Goal: Information Seeking & Learning: Understand process/instructions

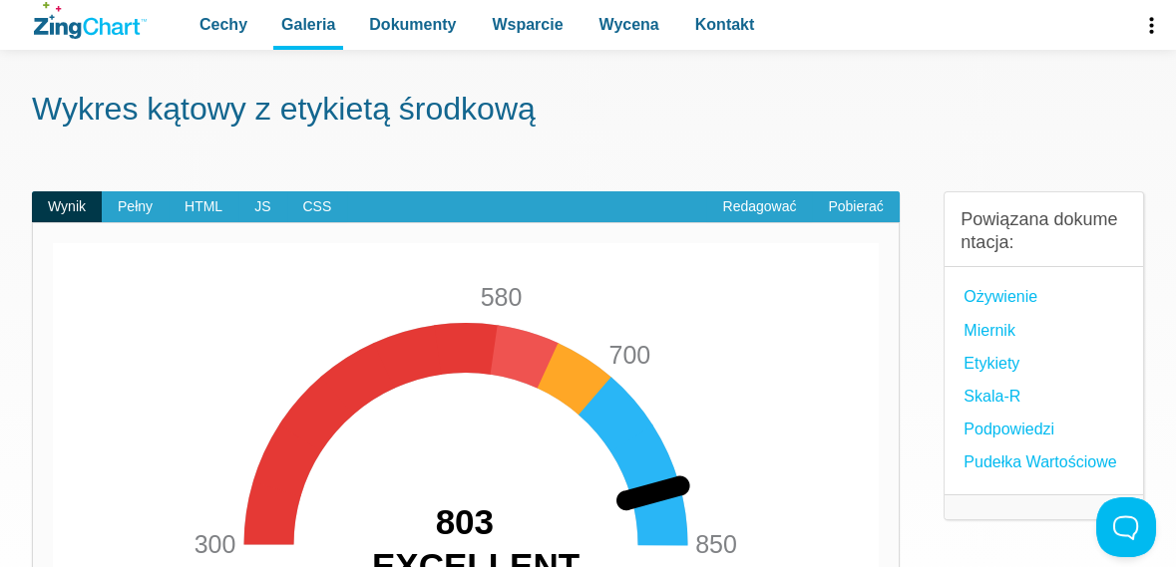
scroll to position [50, 0]
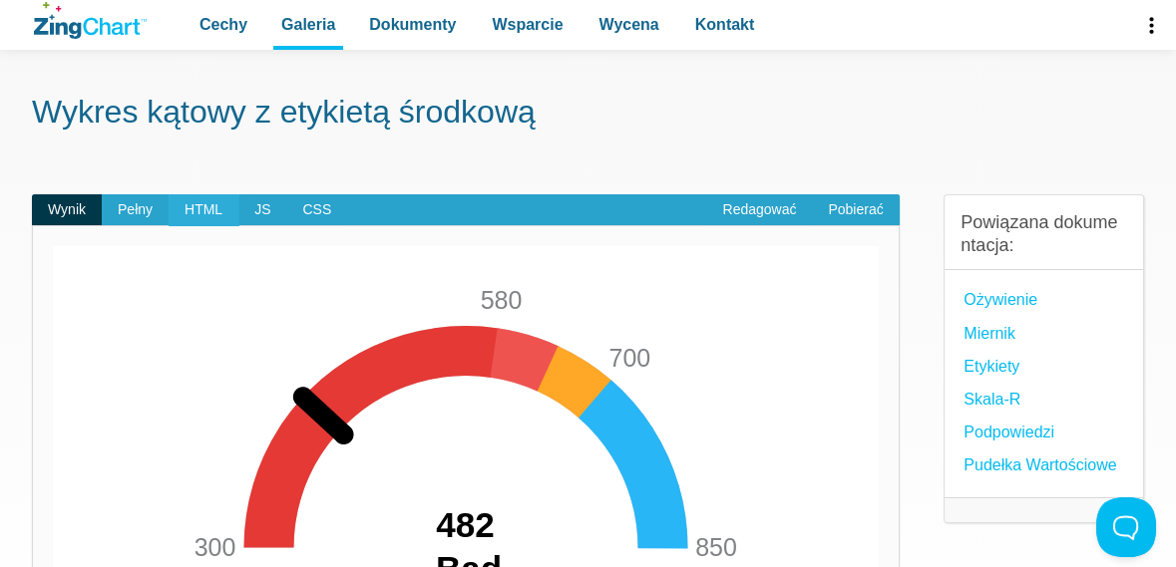
click at [194, 213] on font "HTML" at bounding box center [204, 209] width 38 height 16
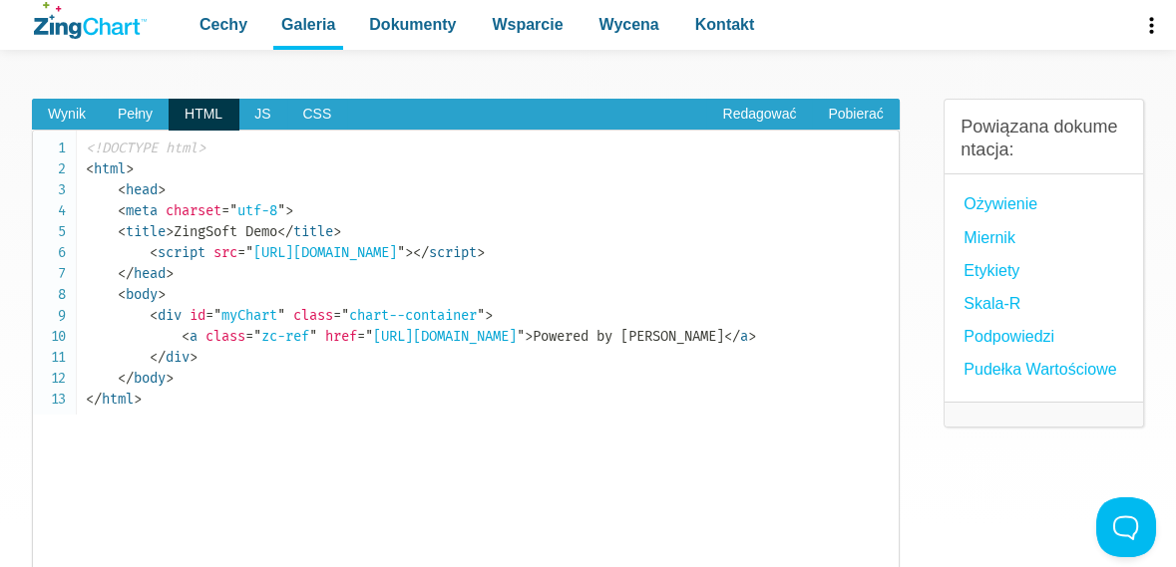
scroll to position [144, 0]
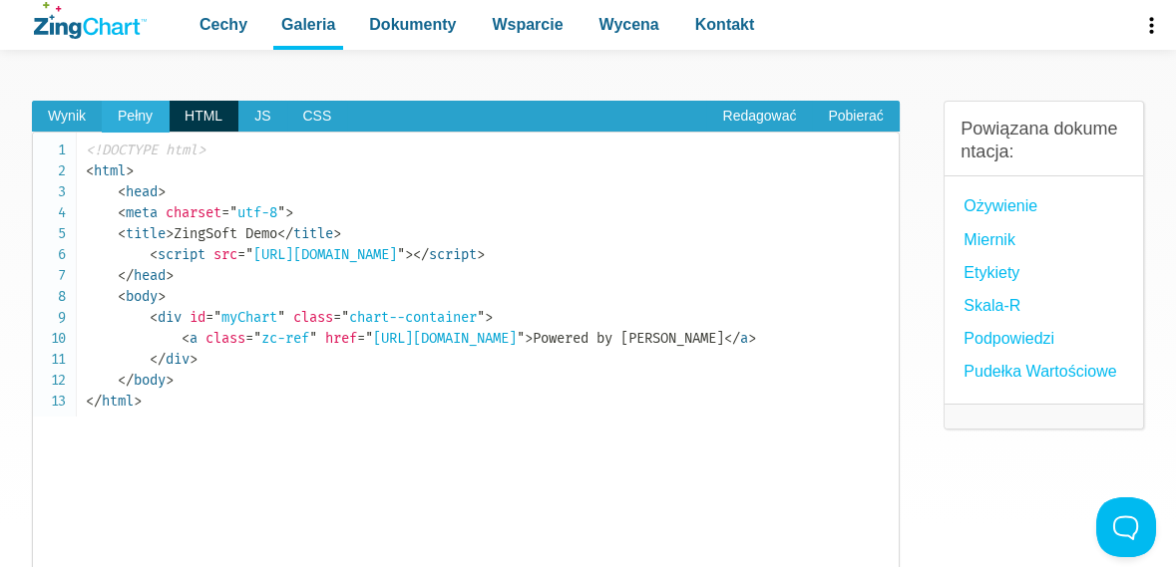
click at [139, 116] on font "Pełny" at bounding box center [135, 116] width 35 height 16
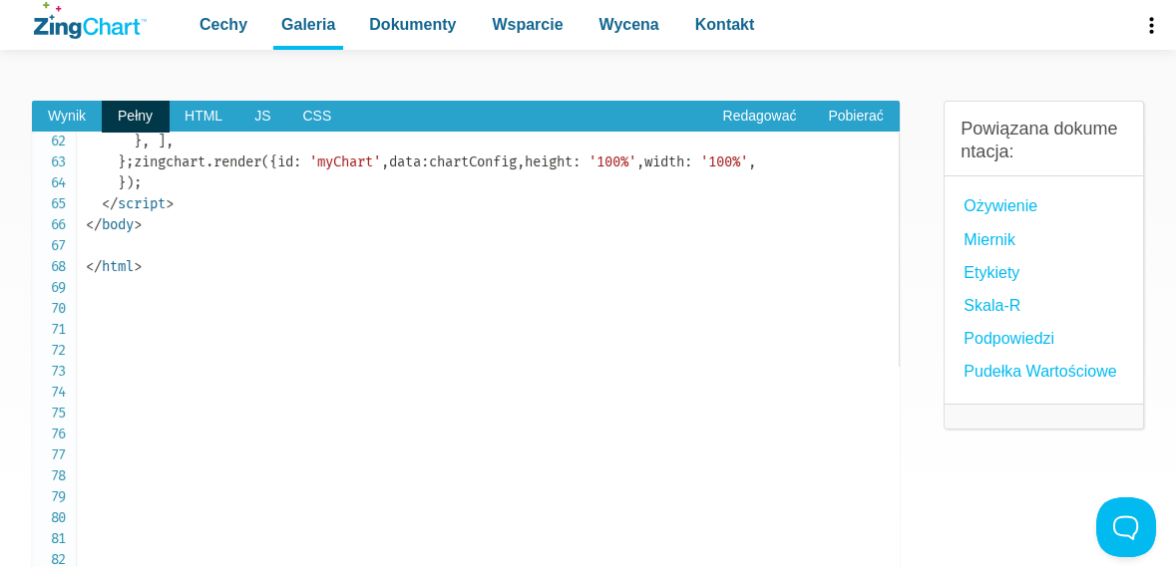
scroll to position [1294, 0]
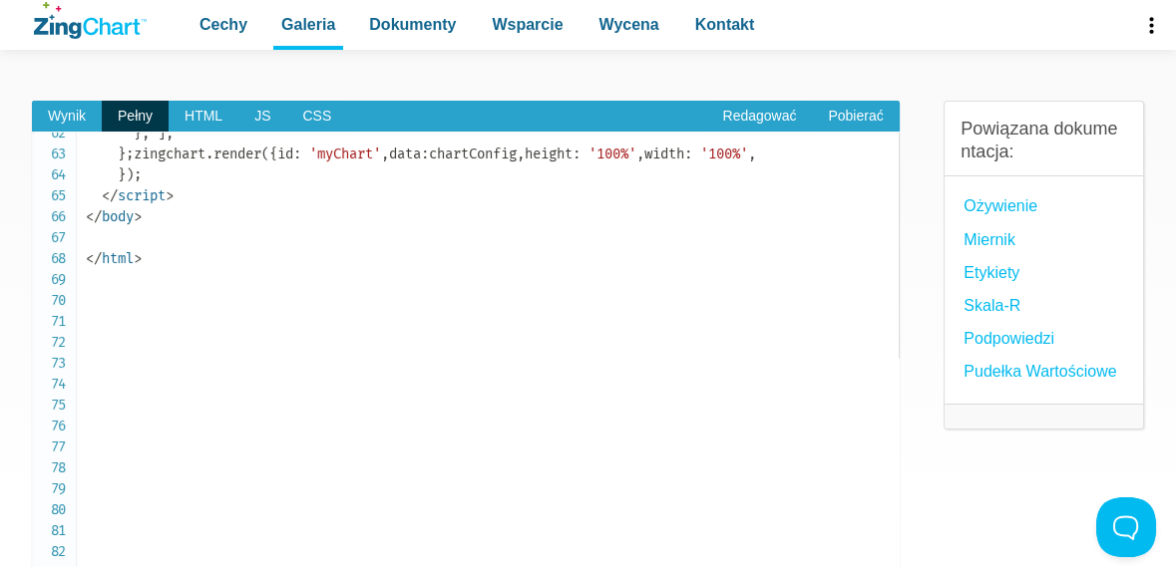
click at [754, 108] on font "Redagować" at bounding box center [759, 116] width 74 height 16
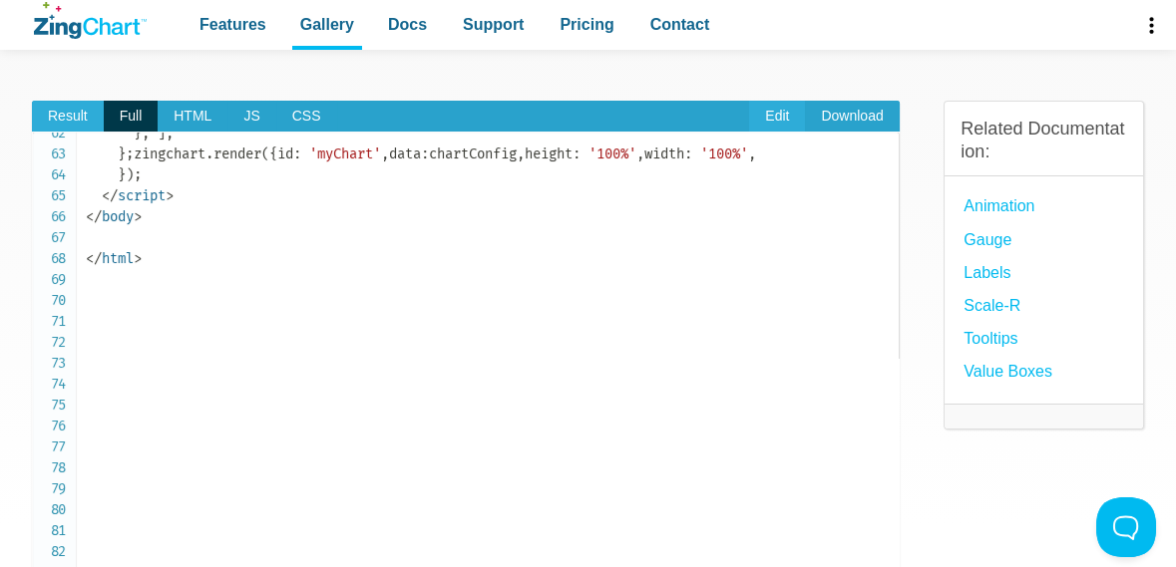
click at [50, 108] on span "Result" at bounding box center [68, 117] width 72 height 32
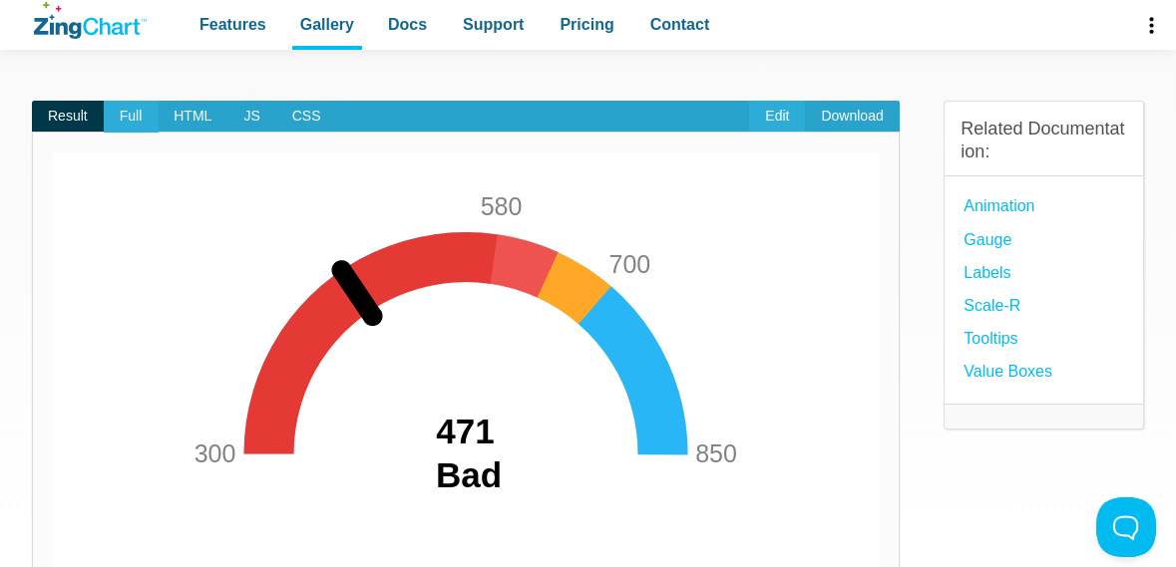
click at [125, 115] on span "Full" at bounding box center [131, 117] width 55 height 32
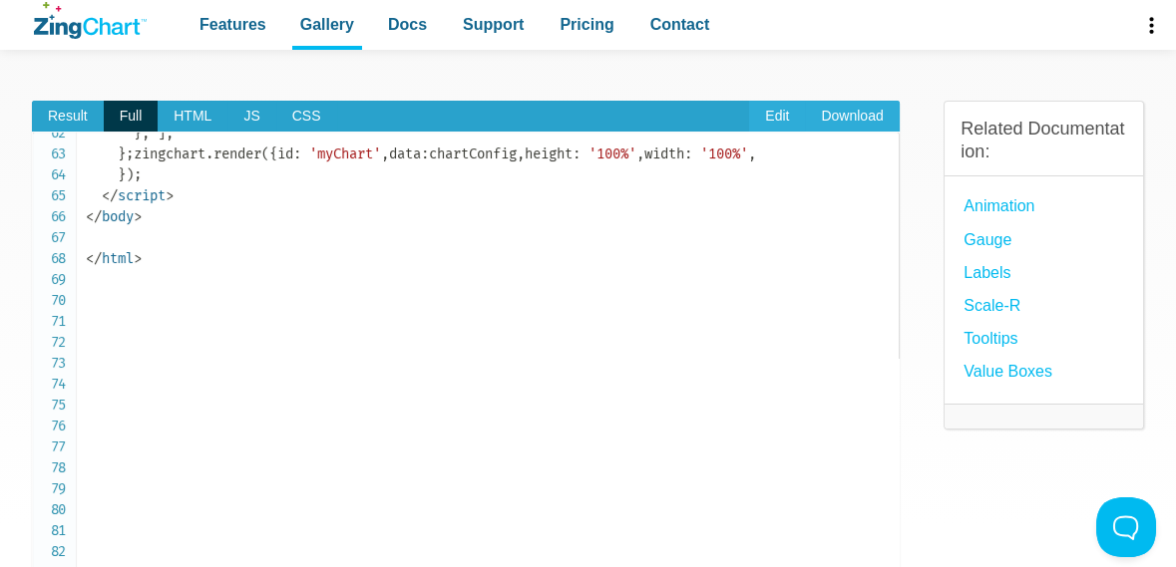
click at [839, 111] on link "Download" at bounding box center [852, 117] width 94 height 32
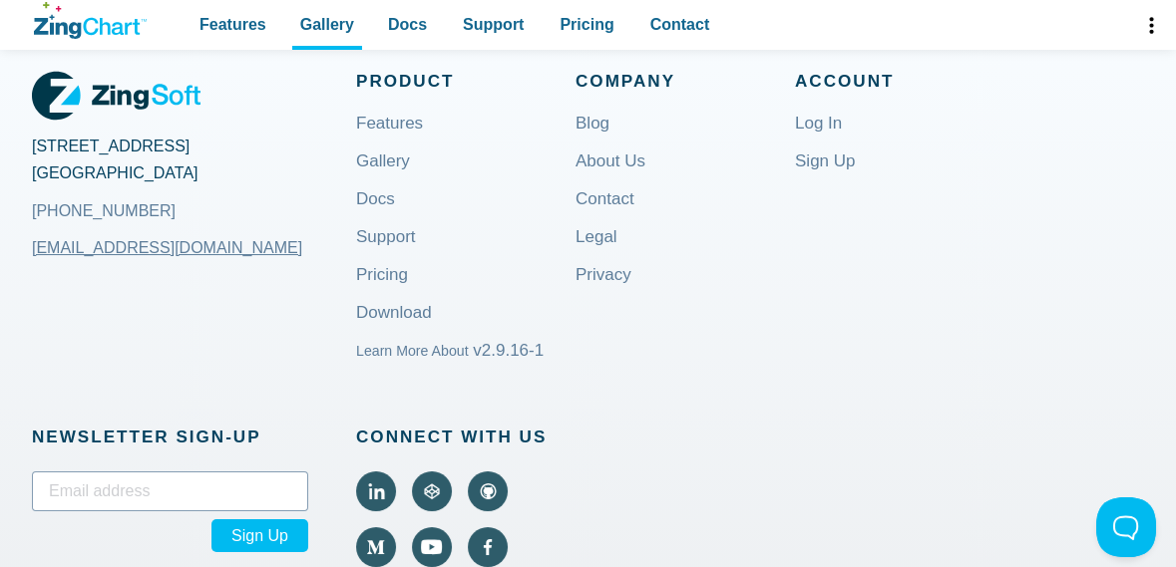
scroll to position [902, 0]
